Goal: Transaction & Acquisition: Download file/media

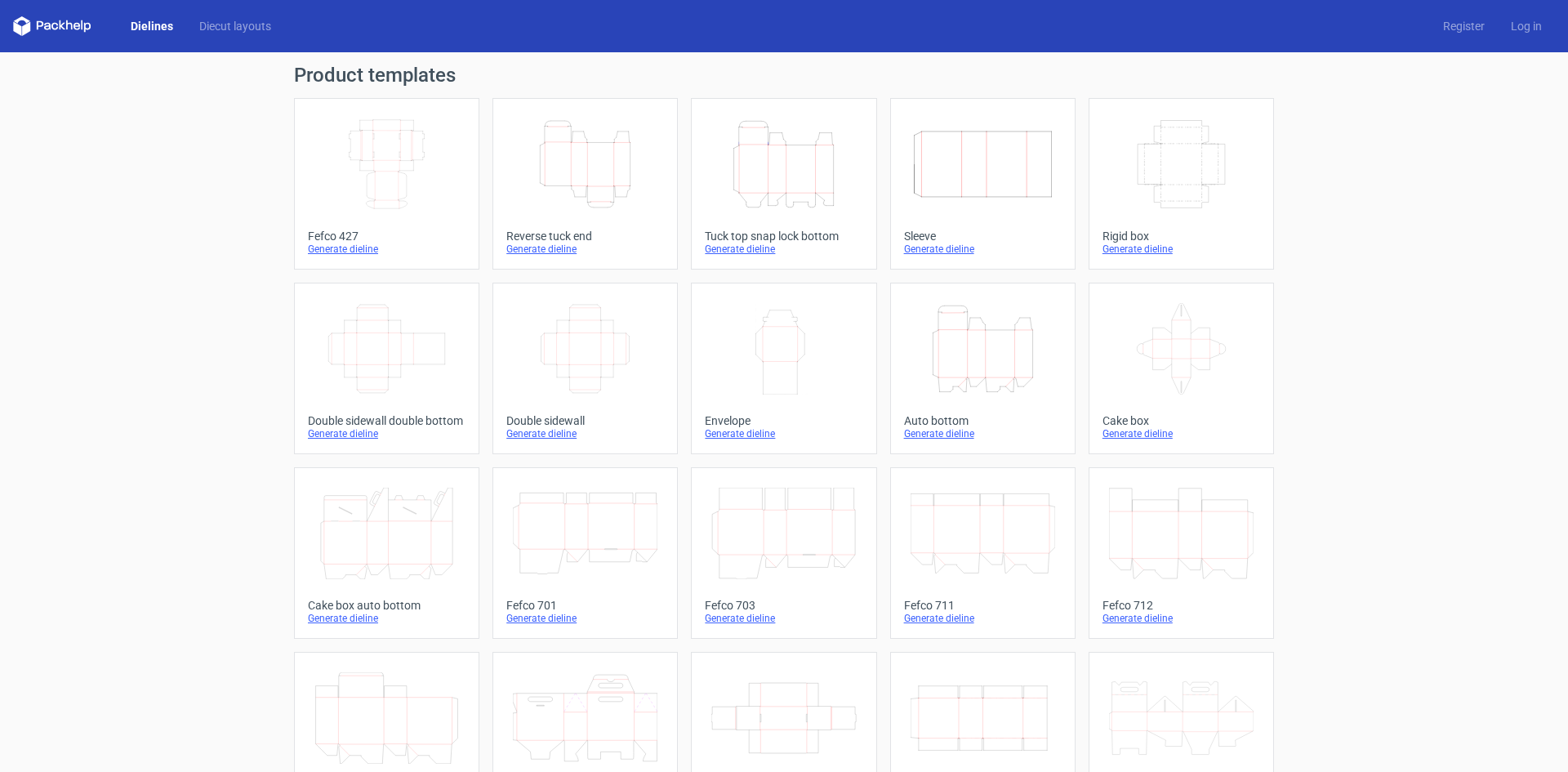
click at [619, 186] on icon "Height Depth Width" at bounding box center [585, 164] width 145 height 91
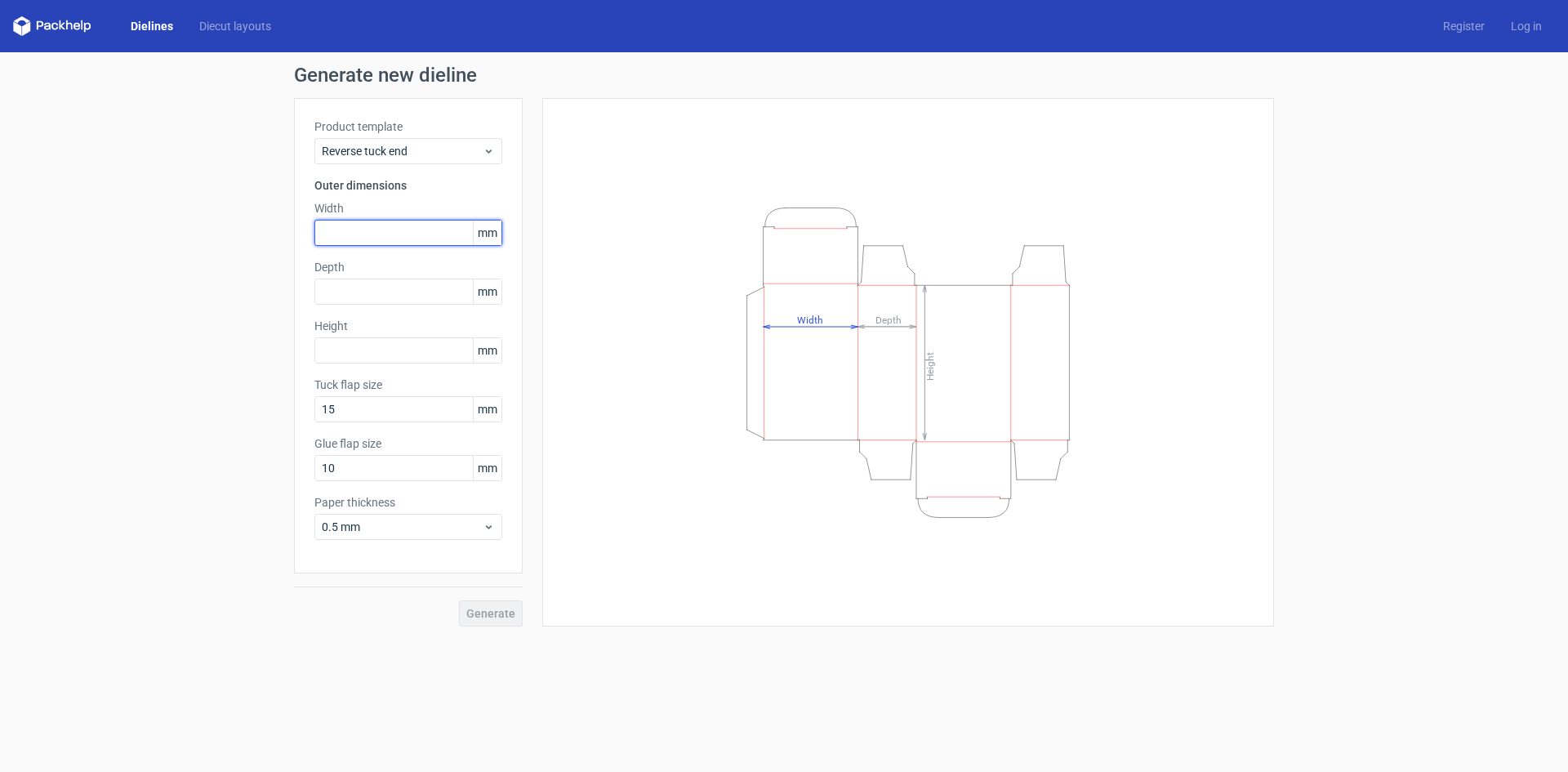
click at [354, 238] on input "text" at bounding box center [409, 233] width 188 height 26
type input "47"
type input "83"
click at [509, 610] on span "Generate" at bounding box center [491, 614] width 49 height 11
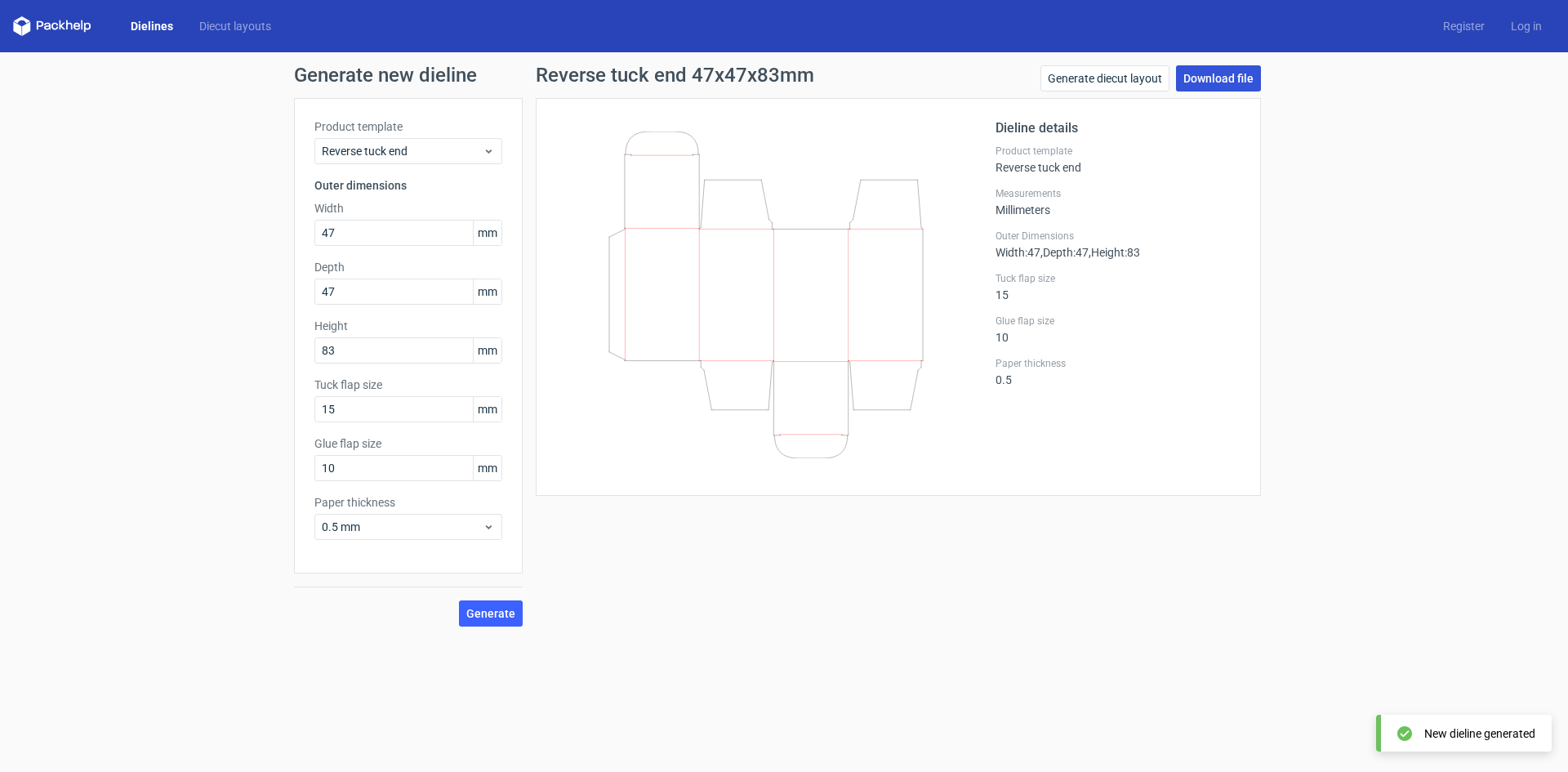
click at [1217, 82] on link "Download file" at bounding box center [1218, 78] width 85 height 26
drag, startPoint x: 346, startPoint y: 233, endPoint x: 106, endPoint y: 196, distance: 242.8
click at [106, 196] on div "Generate new dieline Product template Reverse tuck end Outer dimensions Width 4…" at bounding box center [784, 346] width 1568 height 587
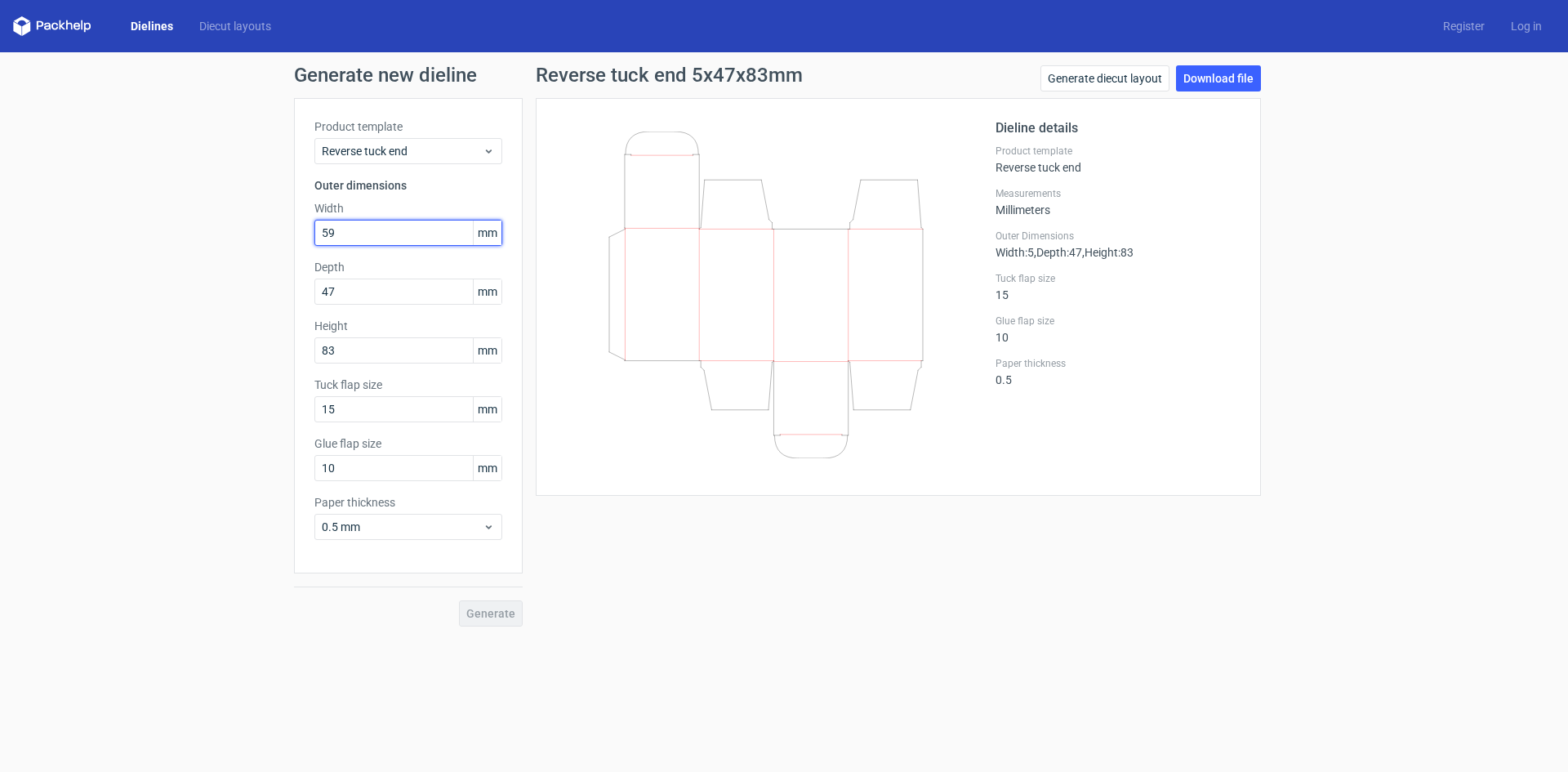
type input "59"
type input "83"
click at [499, 609] on span "Generate" at bounding box center [491, 614] width 49 height 11
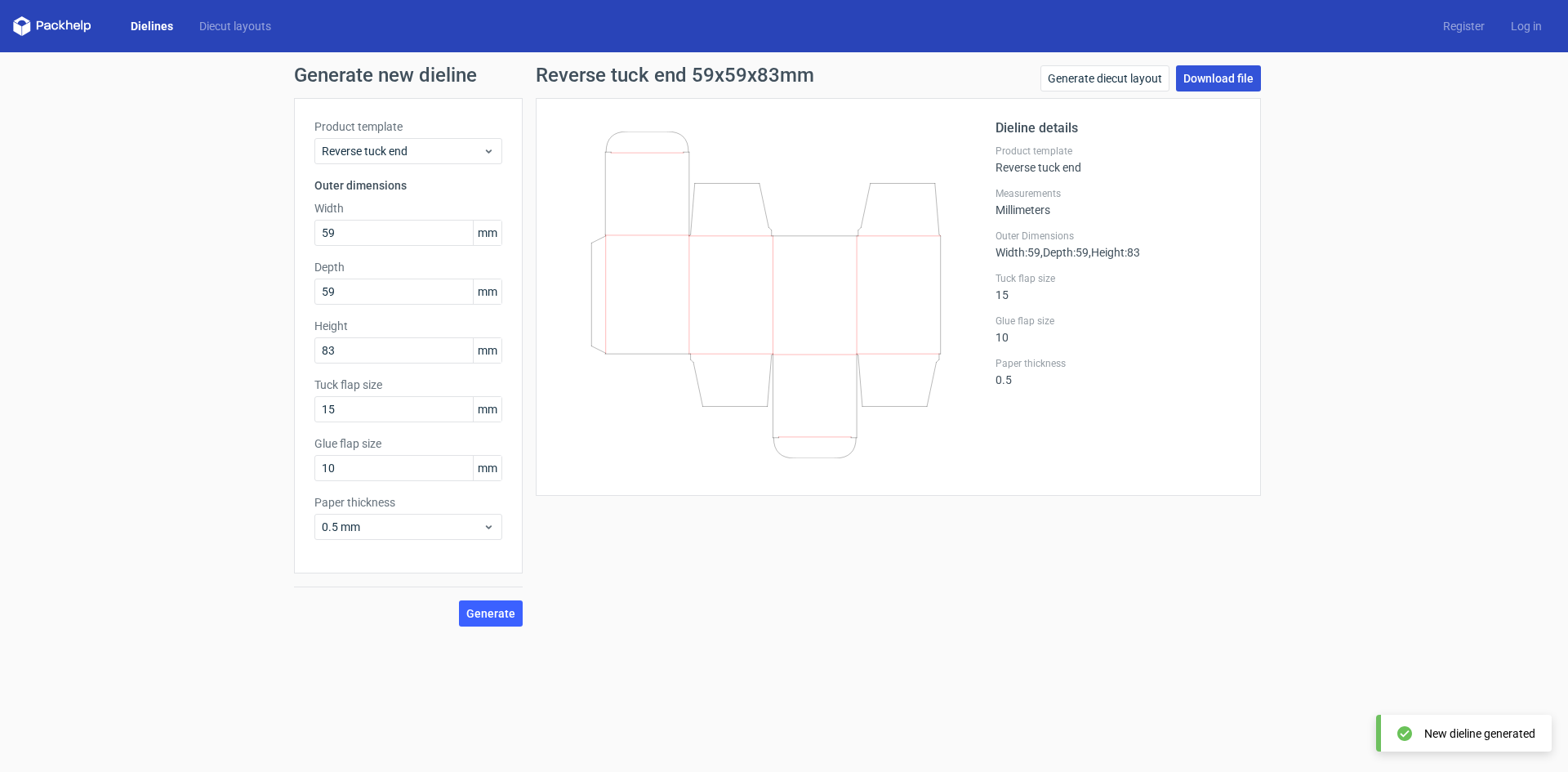
click at [1224, 82] on link "Download file" at bounding box center [1218, 78] width 85 height 26
drag, startPoint x: 339, startPoint y: 237, endPoint x: 235, endPoint y: 182, distance: 117.6
click at [235, 182] on div "Generate new dieline Product template Reverse tuck end Outer dimensions Width 5…" at bounding box center [784, 346] width 1568 height 587
type input "71"
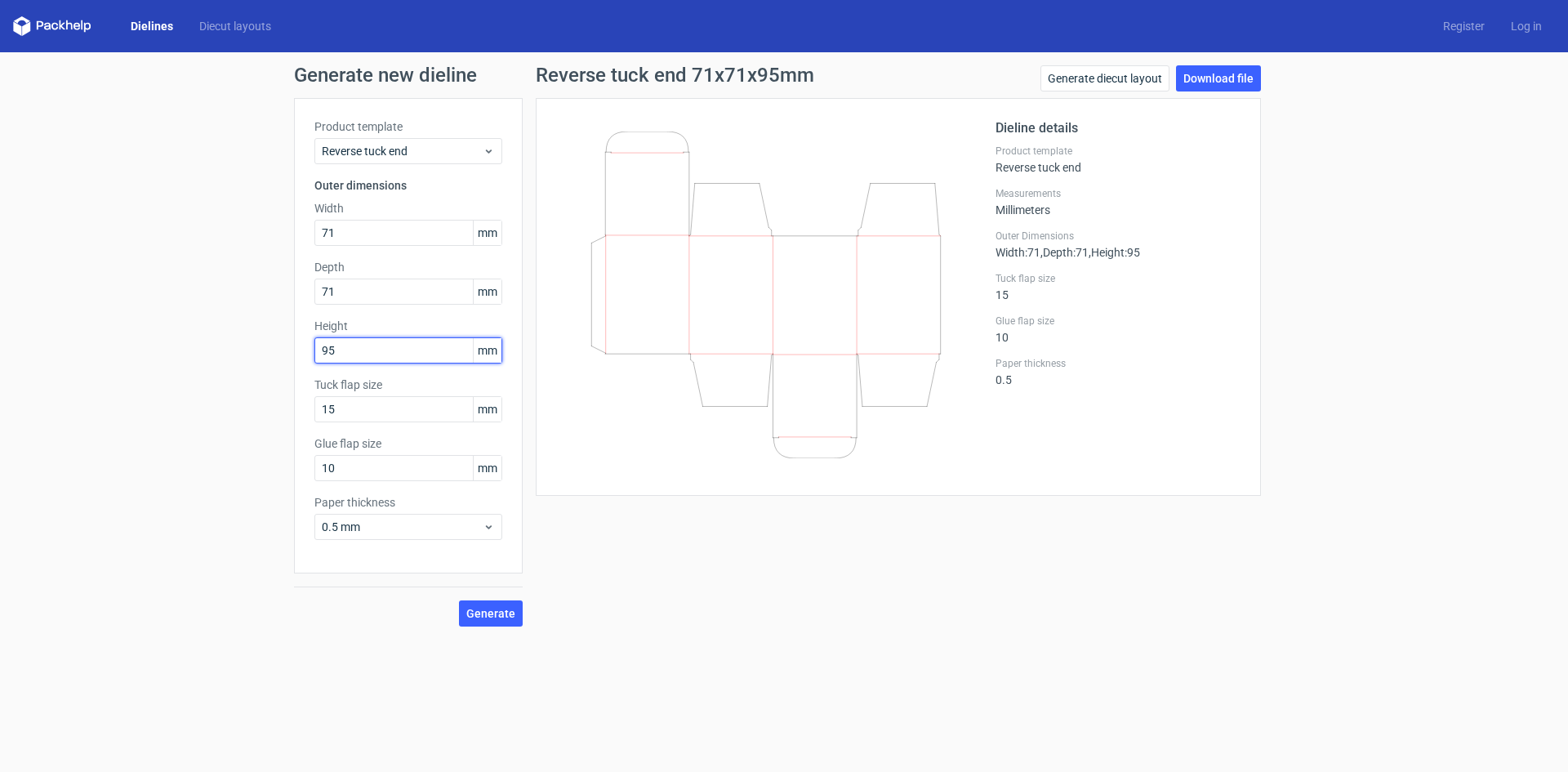
type input "95"
click at [488, 611] on span "Generate" at bounding box center [491, 614] width 49 height 11
click at [1221, 71] on link "Download file" at bounding box center [1218, 78] width 85 height 26
drag, startPoint x: 360, startPoint y: 231, endPoint x: 0, endPoint y: 266, distance: 361.7
click at [0, 266] on div "Generate new dieline Product template Reverse tuck end Outer dimensions Width 7…" at bounding box center [784, 346] width 1568 height 587
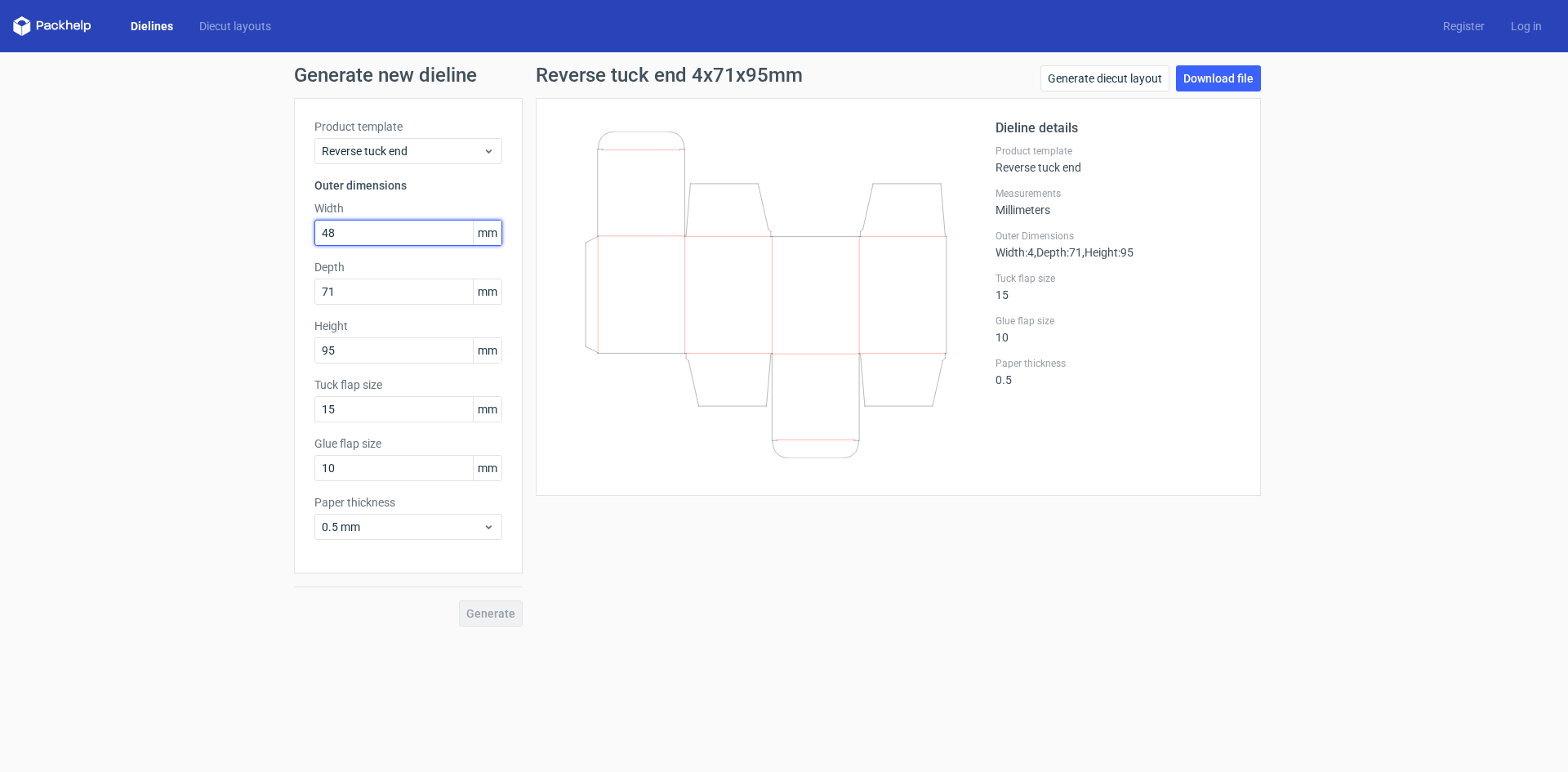
type input "48"
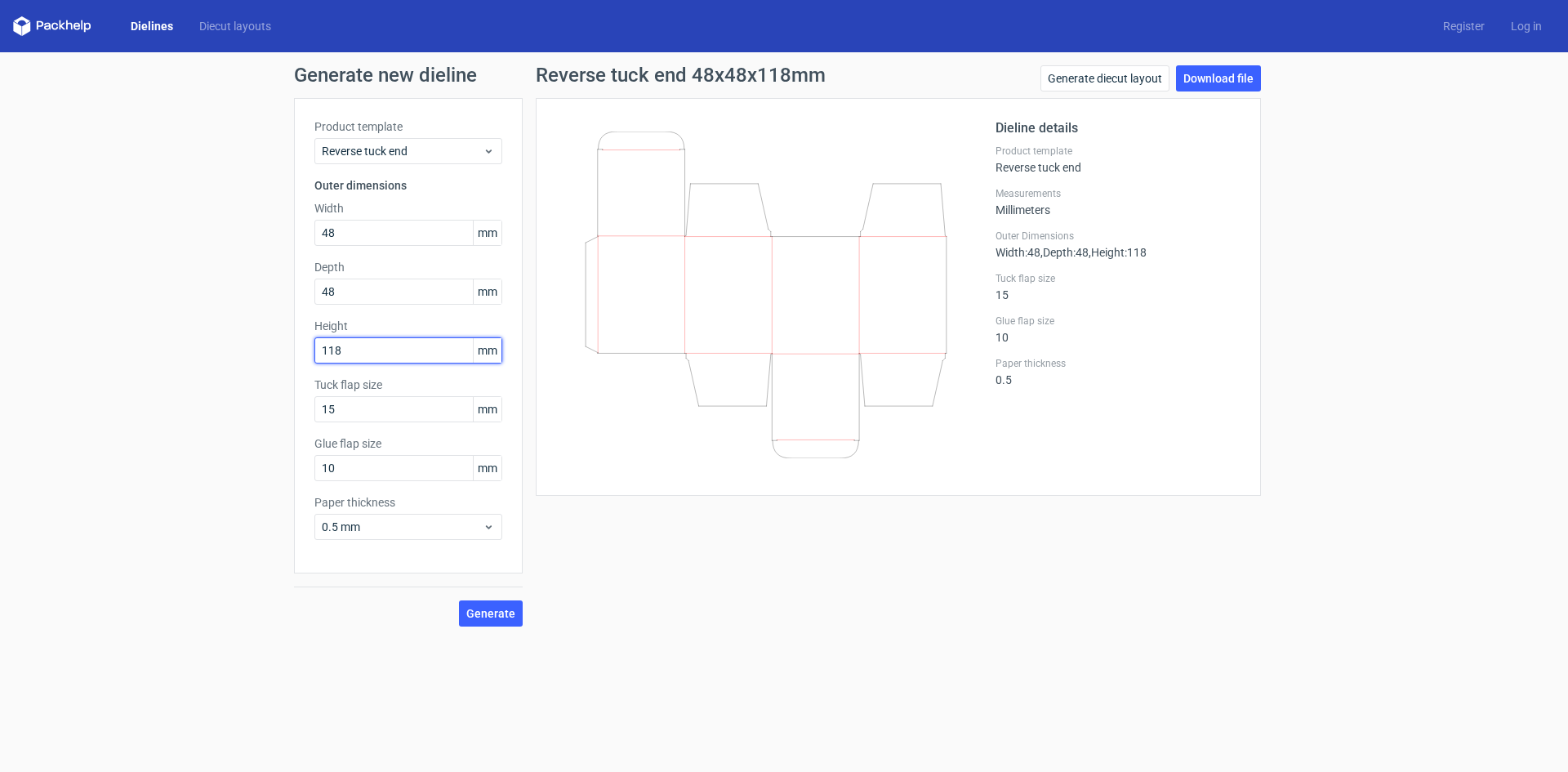
type input "118"
click at [498, 614] on span "Generate" at bounding box center [491, 614] width 49 height 11
click at [1216, 84] on link "Download file" at bounding box center [1218, 78] width 85 height 26
